Goal: Browse casually

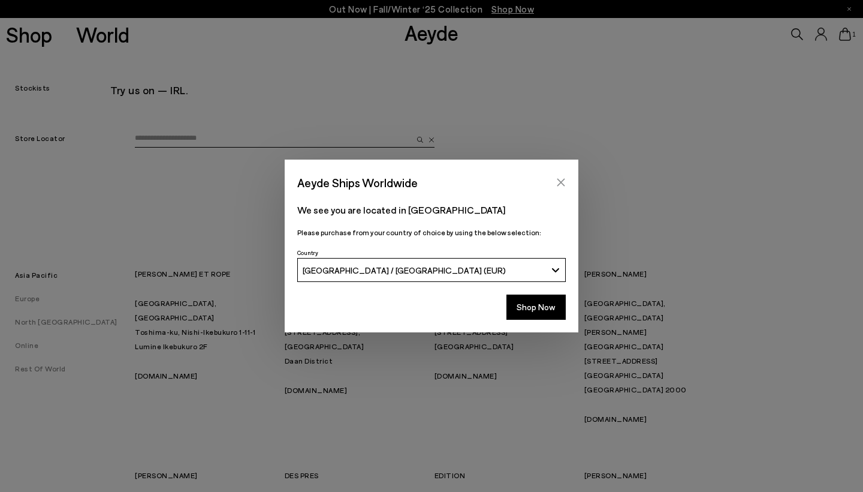
click at [556, 178] on icon "Close" at bounding box center [561, 182] width 10 height 10
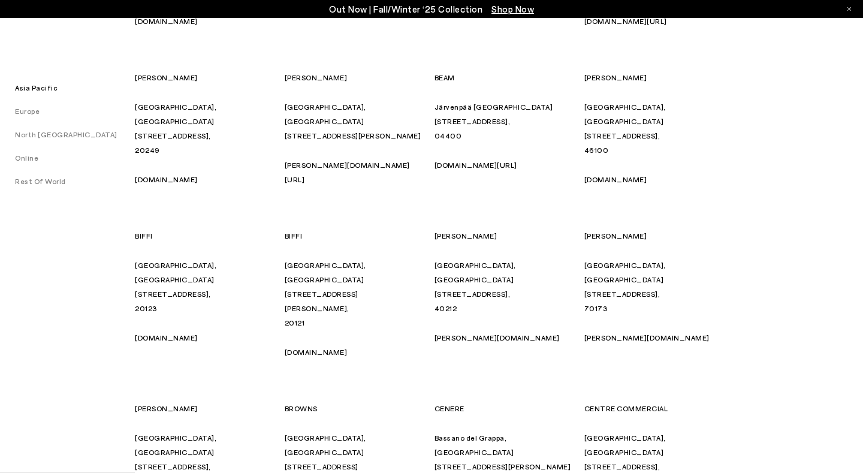
scroll to position [2412, 0]
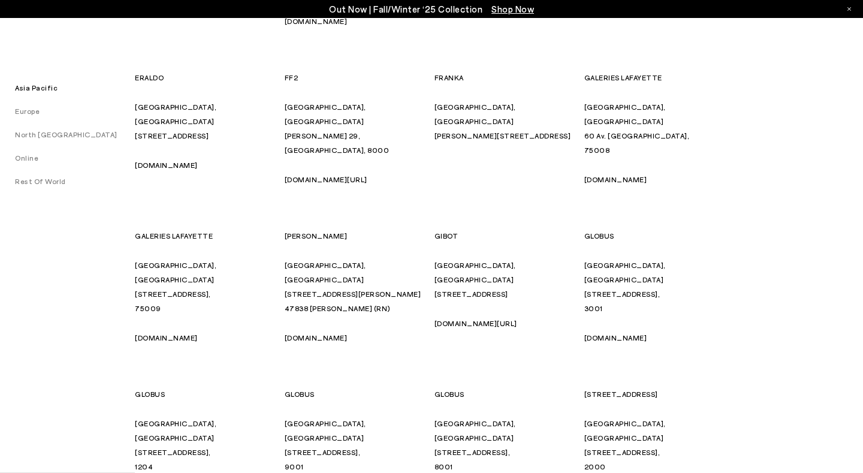
click at [846, 7] on div "Out Now | Fall/Winter ‘25 Collection Shop Now" at bounding box center [431, 9] width 863 height 18
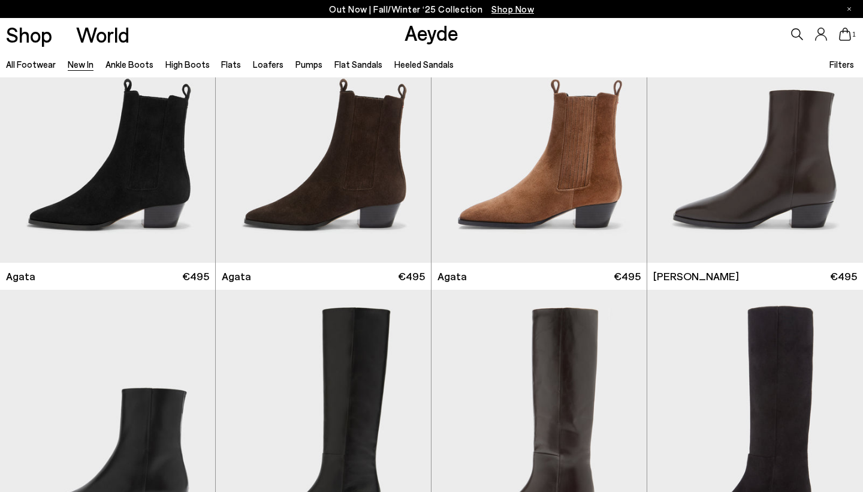
scroll to position [387, 0]
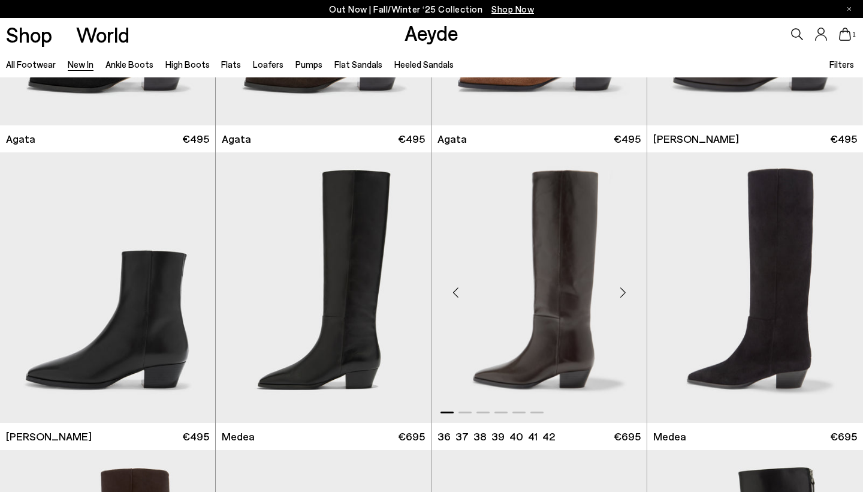
scroll to position [520, 0]
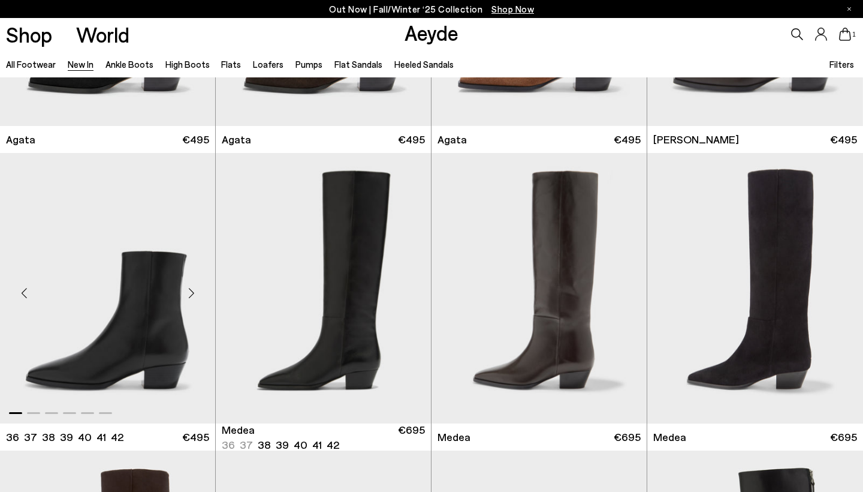
click at [193, 293] on div "Next slide" at bounding box center [191, 293] width 36 height 36
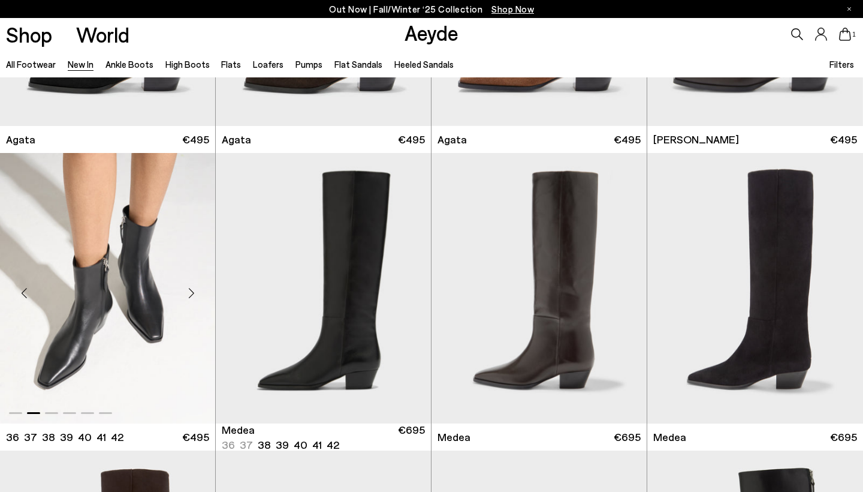
click at [193, 293] on div "Next slide" at bounding box center [191, 293] width 36 height 36
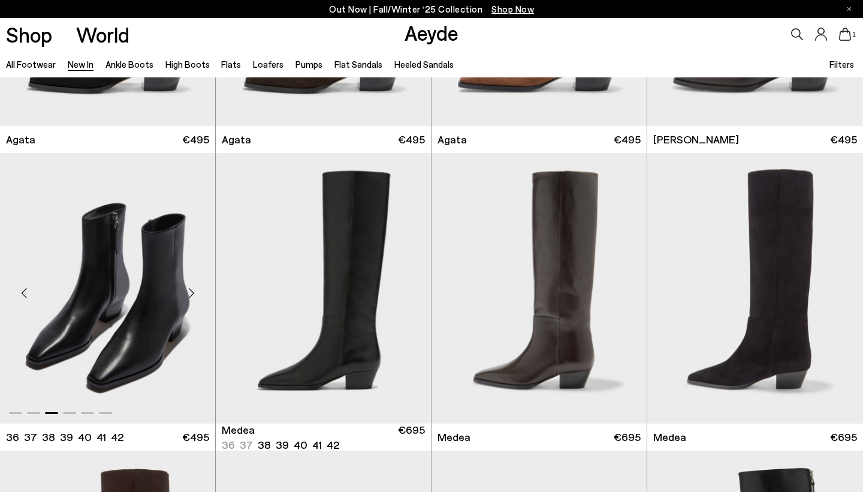
click at [193, 293] on div "Next slide" at bounding box center [191, 293] width 36 height 36
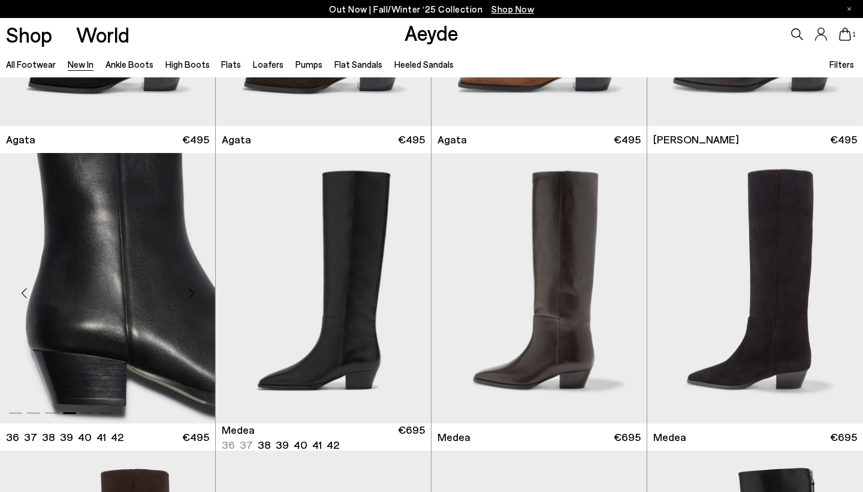
click at [193, 293] on div "Next slide" at bounding box center [191, 293] width 36 height 36
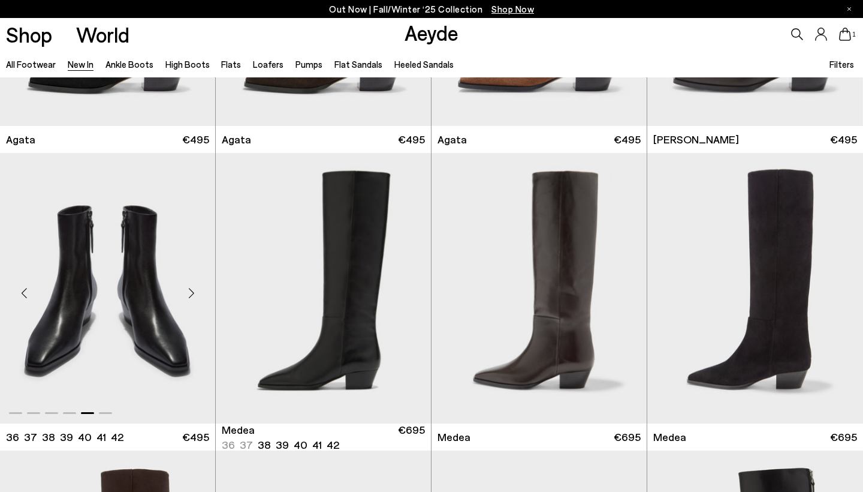
click at [193, 293] on div "Next slide" at bounding box center [191, 293] width 36 height 36
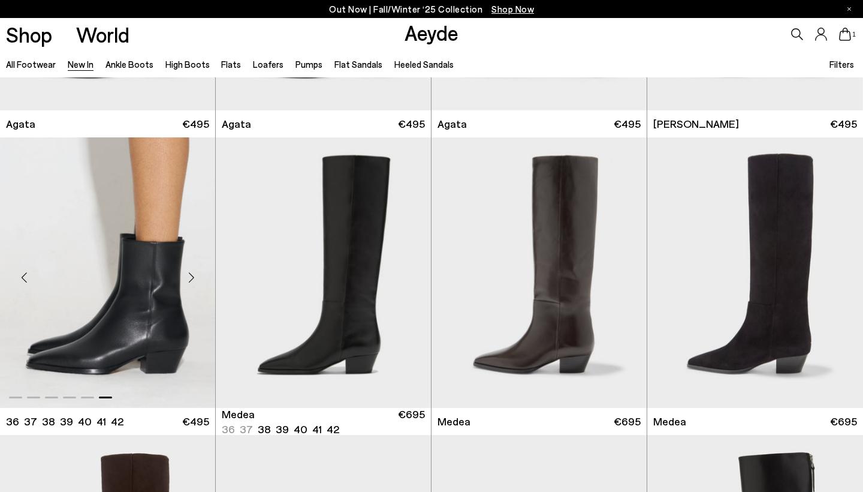
scroll to position [534, 0]
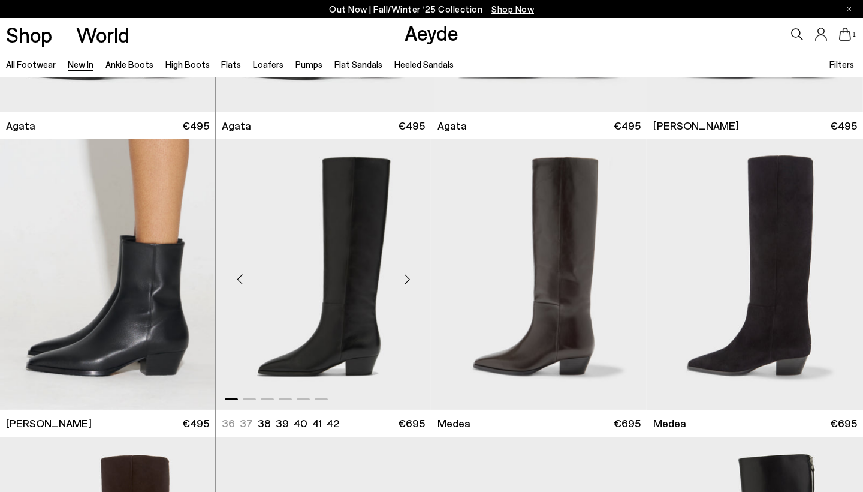
click at [408, 279] on div "Next slide" at bounding box center [407, 279] width 36 height 36
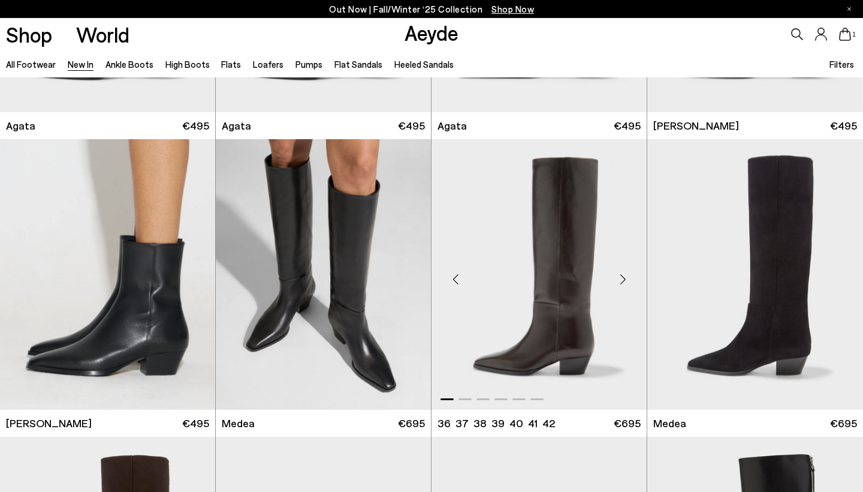
click at [620, 276] on div "Next slide" at bounding box center [623, 279] width 36 height 36
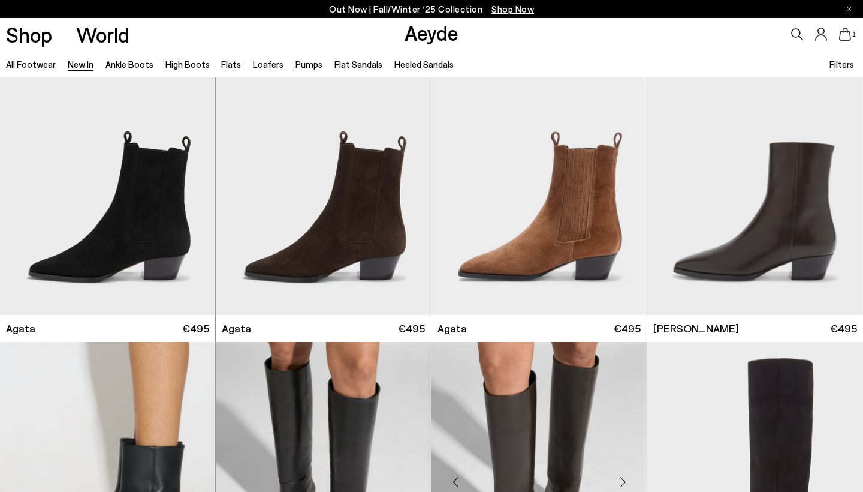
scroll to position [330, 0]
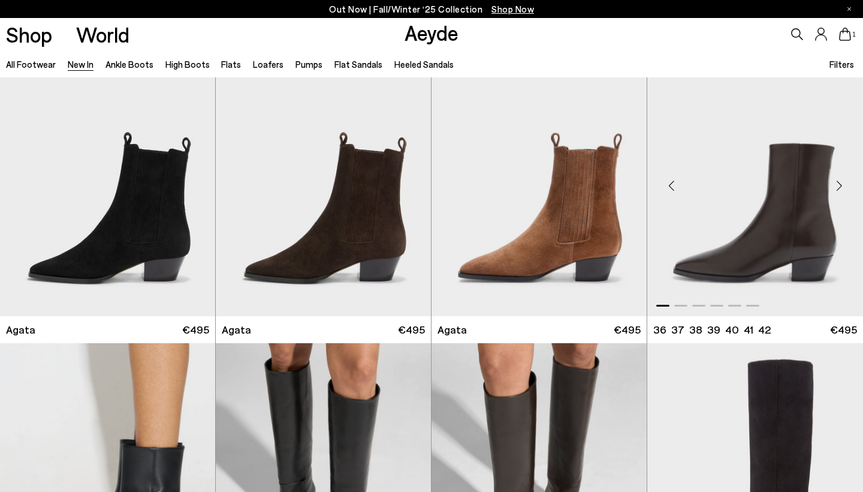
click at [838, 184] on div "Next slide" at bounding box center [839, 185] width 36 height 36
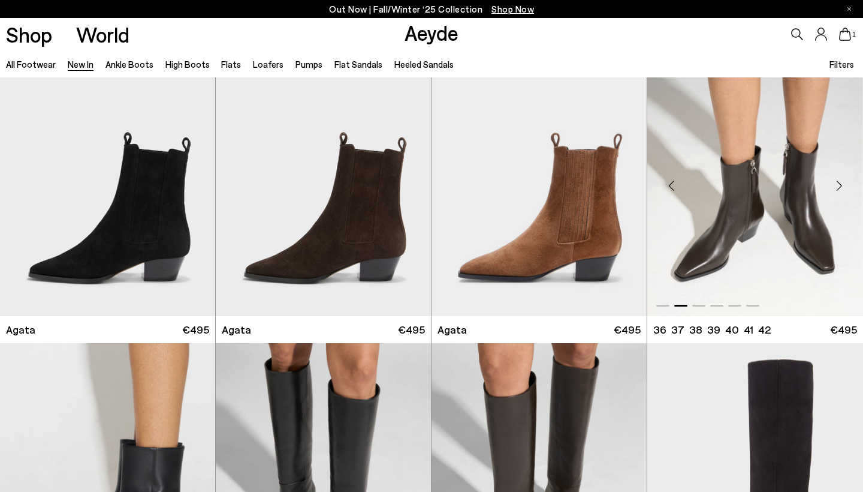
click at [838, 184] on div "Next slide" at bounding box center [839, 185] width 36 height 36
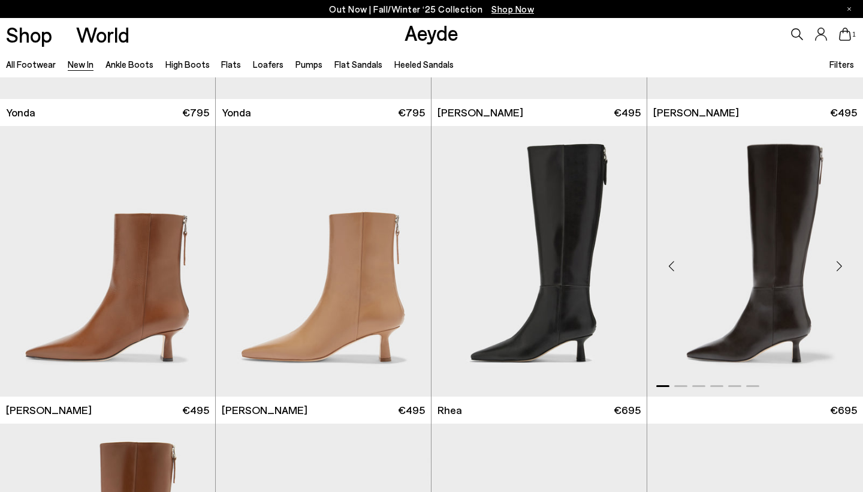
scroll to position [2038, 0]
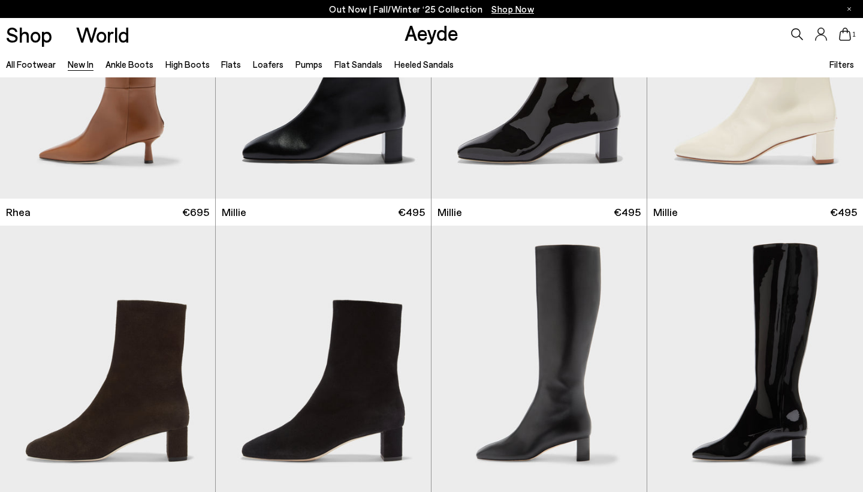
scroll to position [2542, 0]
